Goal: Task Accomplishment & Management: Manage account settings

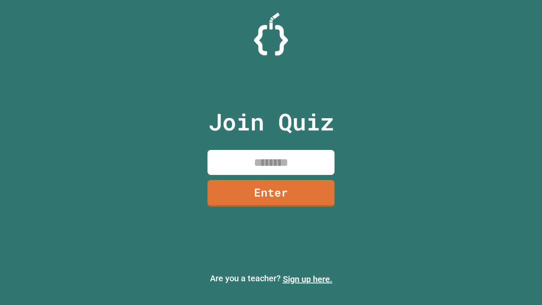
click at [308, 279] on link "Sign up here." at bounding box center [308, 279] width 50 height 10
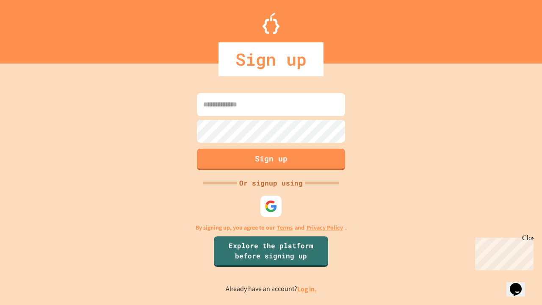
click at [308, 289] on link "Log in." at bounding box center [306, 289] width 19 height 9
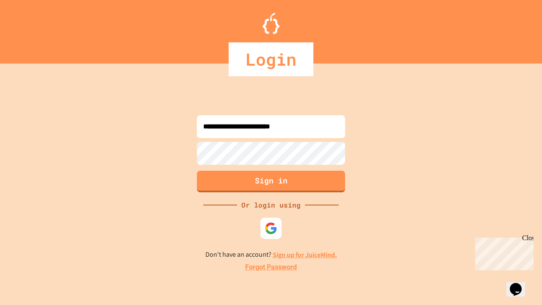
type input "**********"
